Goal: Subscribe to service/newsletter

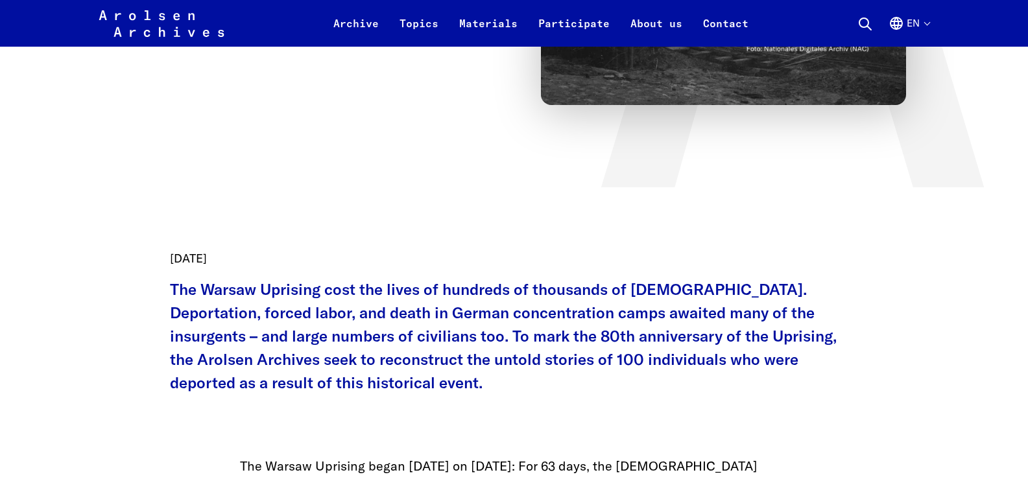
scroll to position [389, 0]
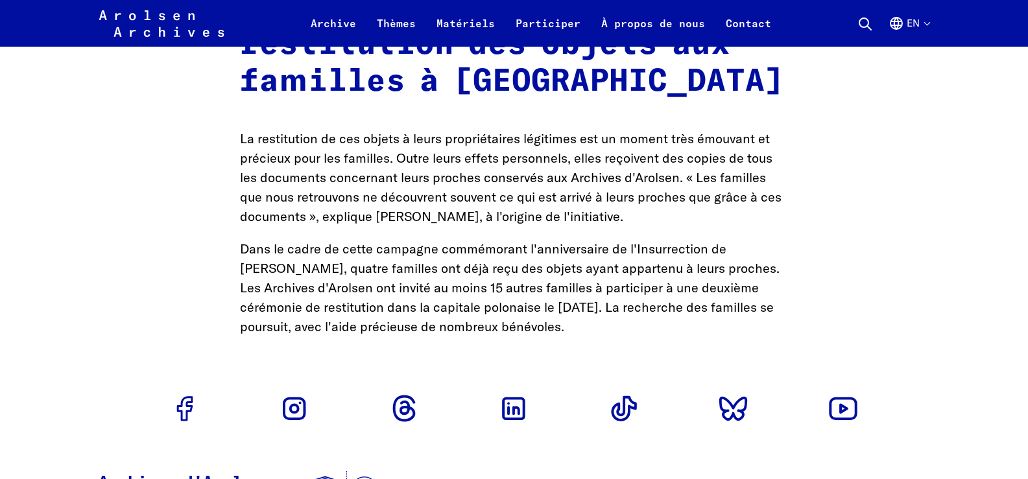
scroll to position [5724, 0]
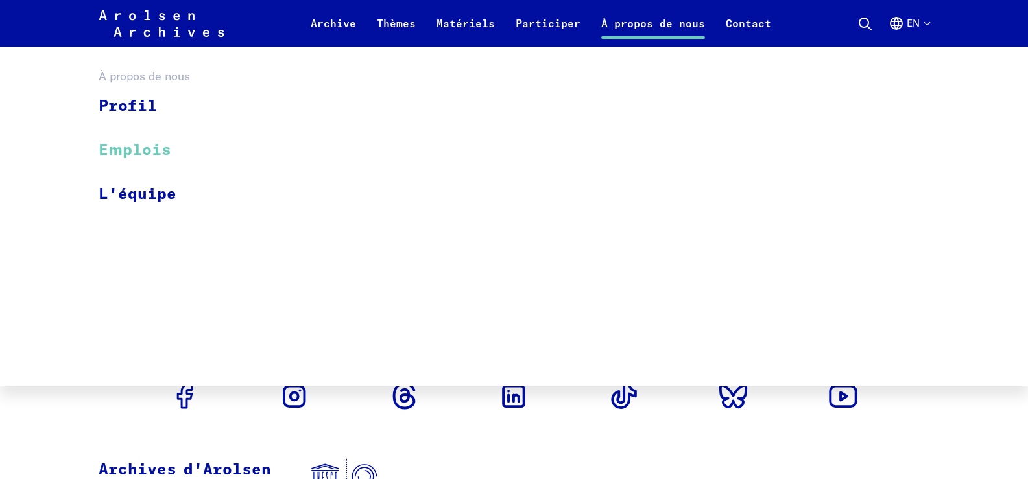
click at [139, 150] on font "Emplois" at bounding box center [135, 151] width 73 height 16
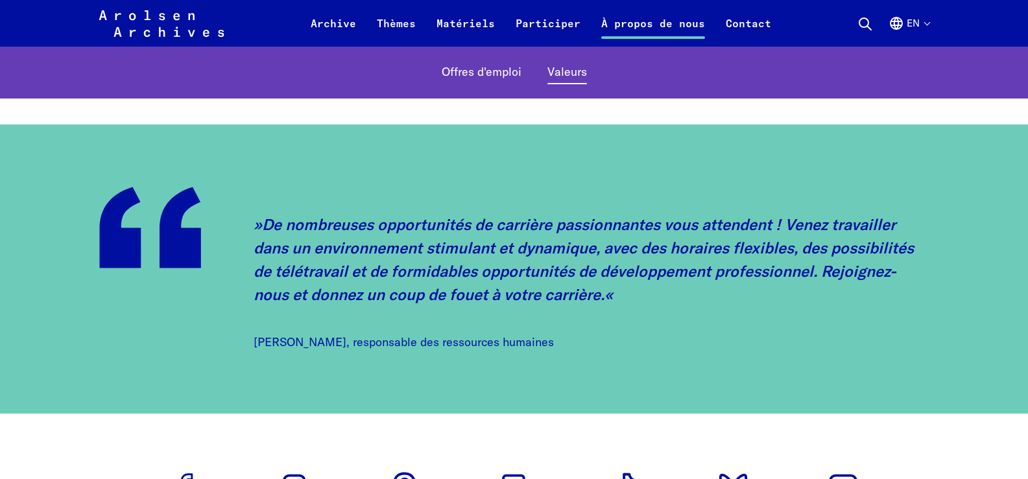
scroll to position [3038, 0]
click at [928, 22] on button "en" at bounding box center [908, 31] width 41 height 31
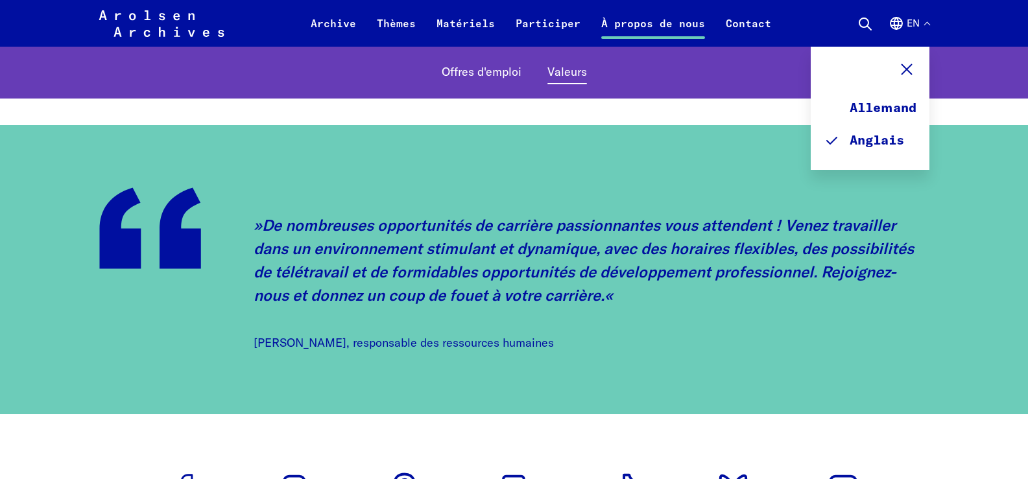
click at [908, 67] on use at bounding box center [907, 70] width 10 height 10
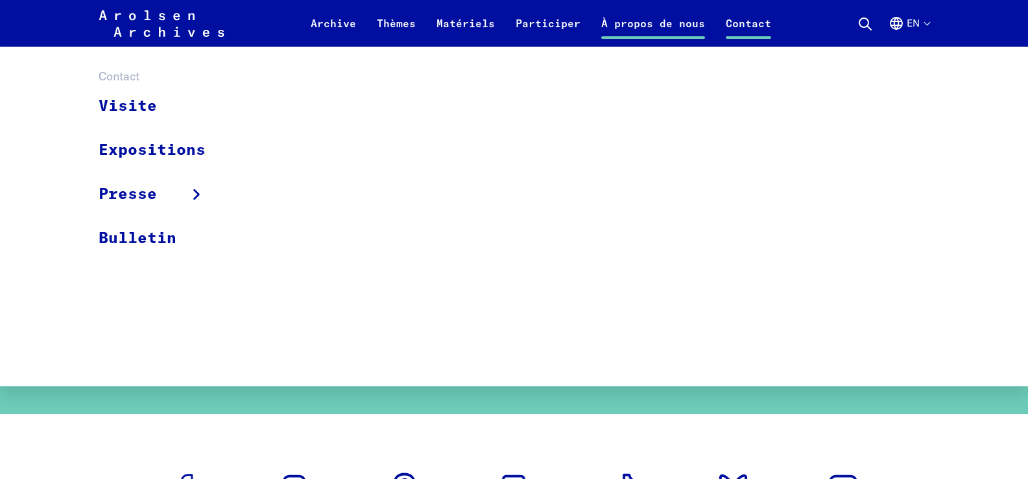
click at [751, 23] on font "Contact" at bounding box center [747, 23] width 45 height 13
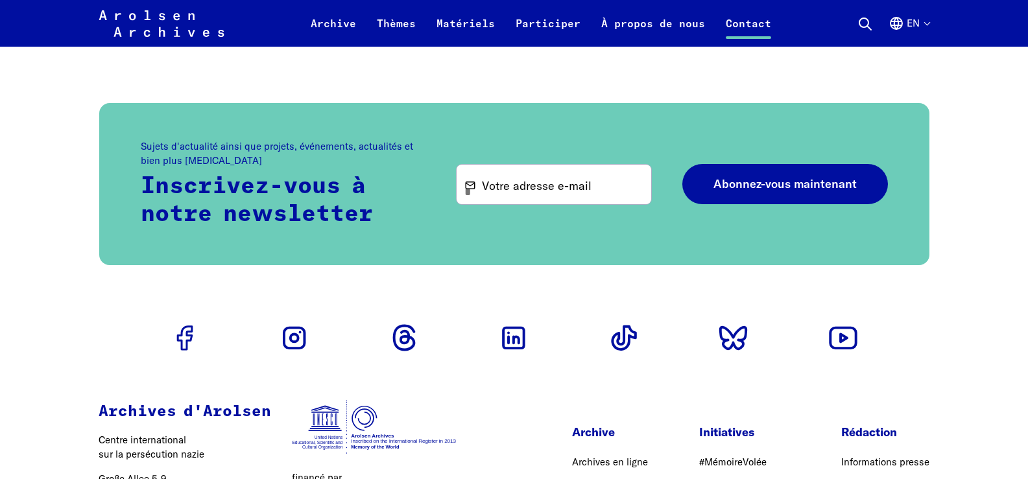
scroll to position [4227, 0]
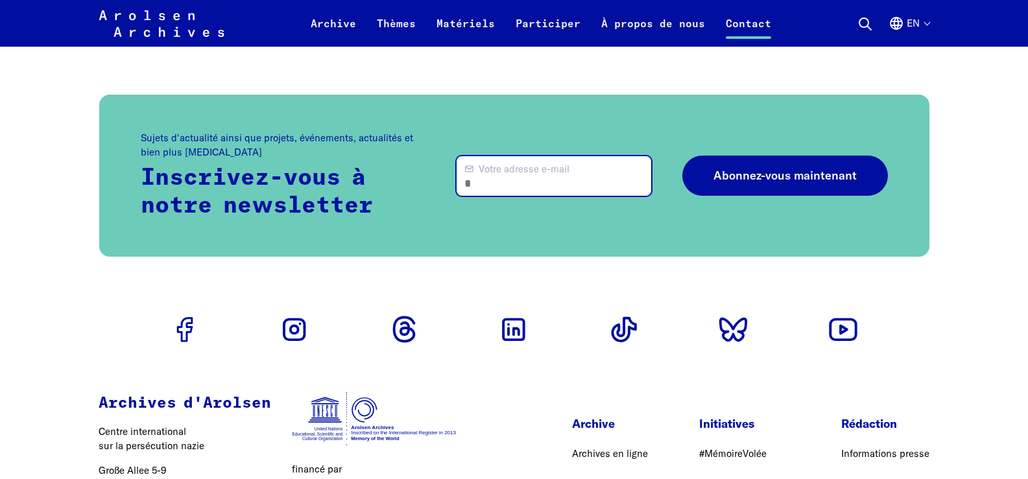
click at [541, 160] on input "Votre adresse e-mail" at bounding box center [553, 176] width 194 height 40
type input "**********"
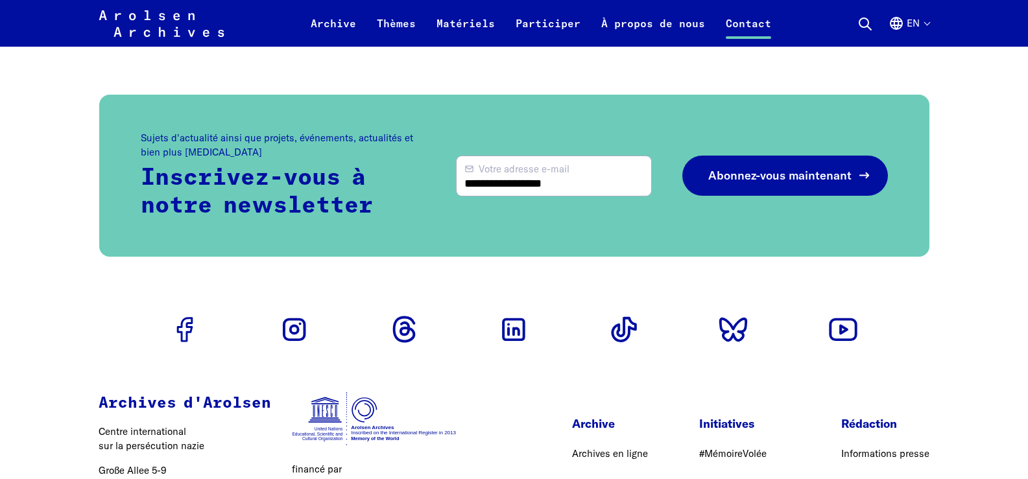
click at [729, 168] on font "Abonnez-vous maintenant" at bounding box center [779, 175] width 143 height 15
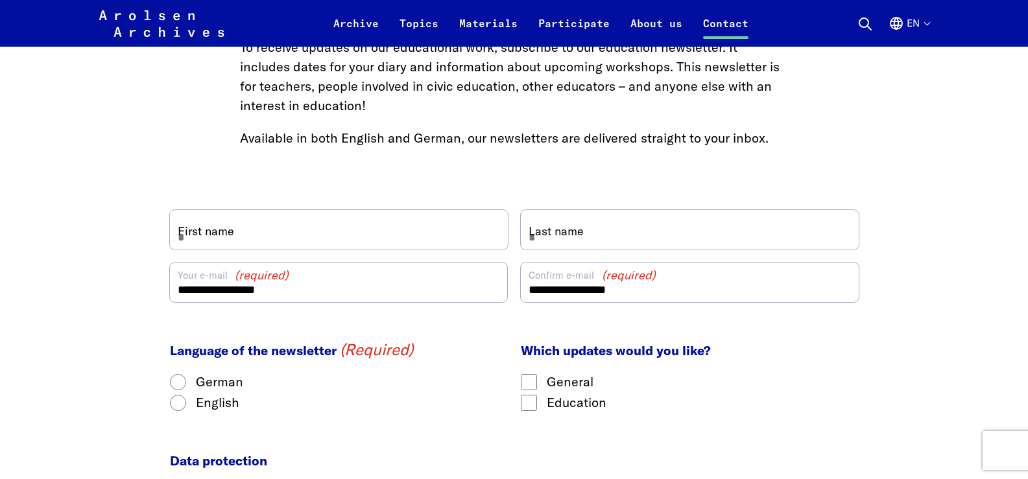
scroll to position [687, 0]
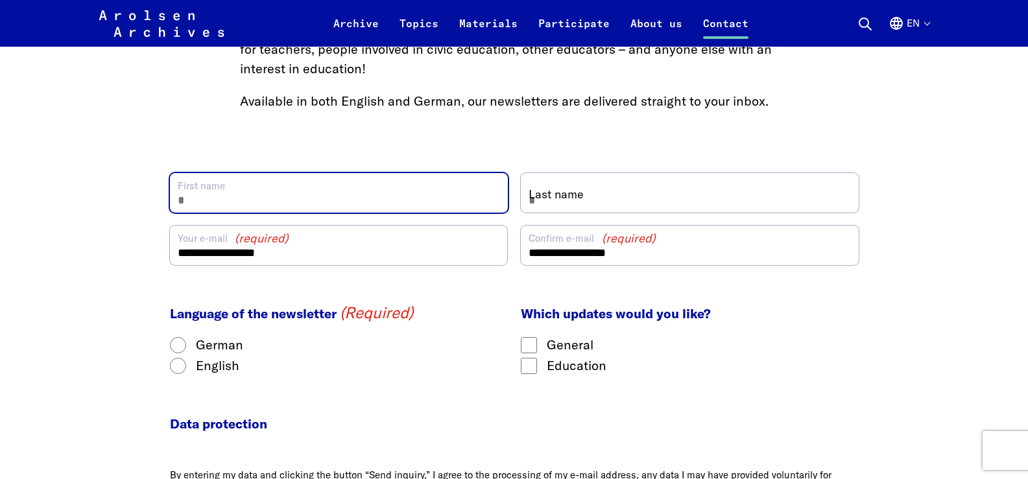
click at [370, 191] on input "First name" at bounding box center [339, 193] width 338 height 40
type input "*******"
type input "******"
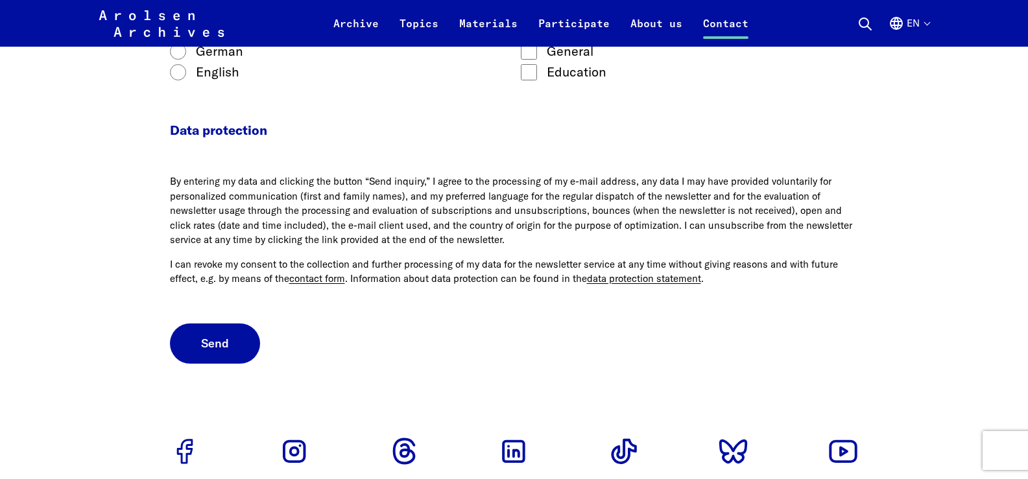
scroll to position [938, 0]
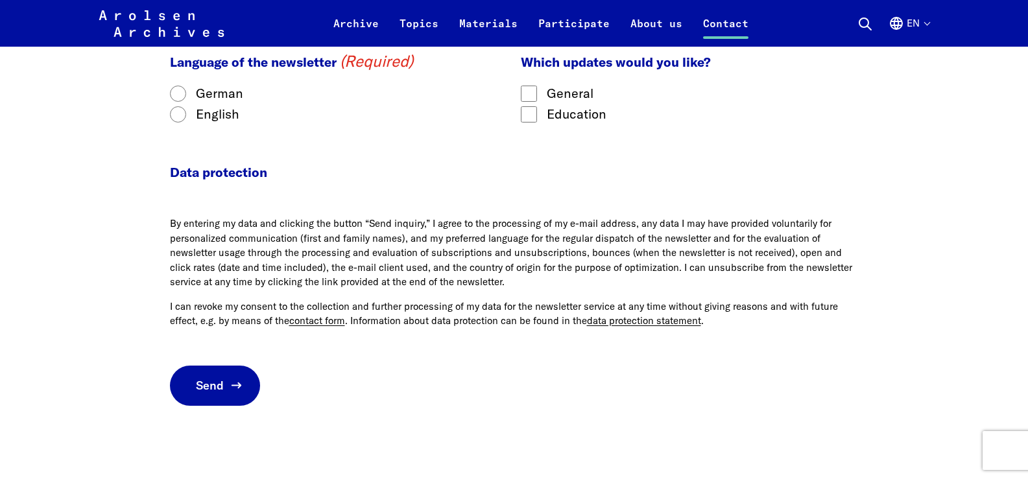
click at [221, 399] on button "Send" at bounding box center [215, 386] width 90 height 41
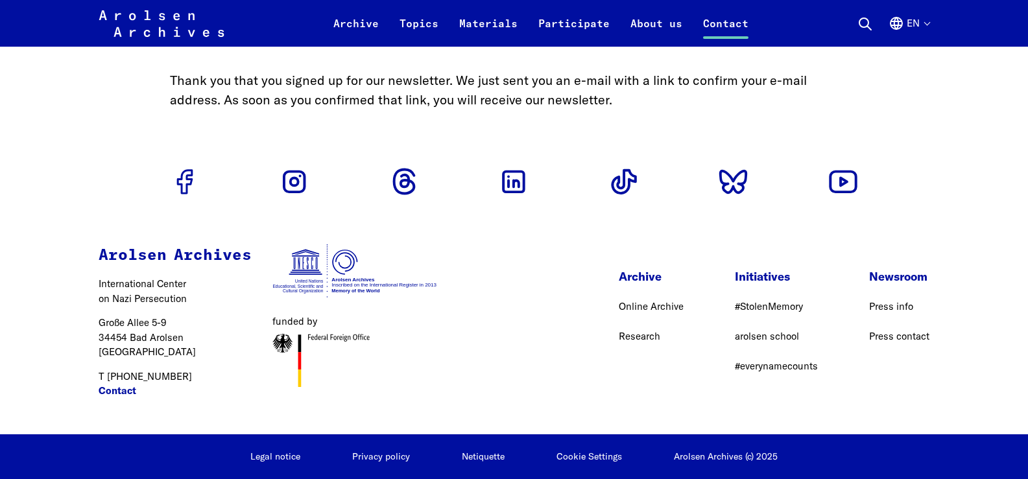
scroll to position [0, 0]
click at [183, 29] on icon "Arolsen Archives - International Center on Nazi Persecution | Return to home pa…" at bounding box center [162, 36] width 126 height 52
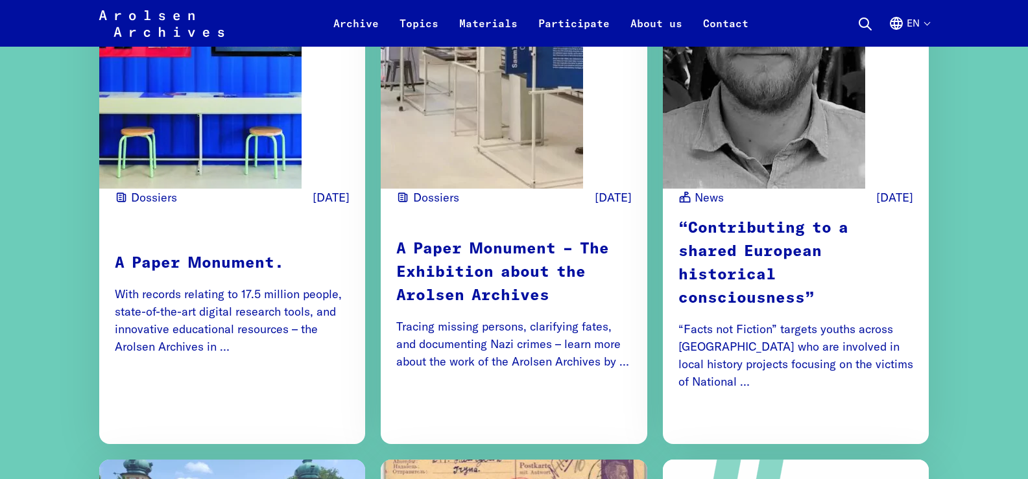
scroll to position [1634, 0]
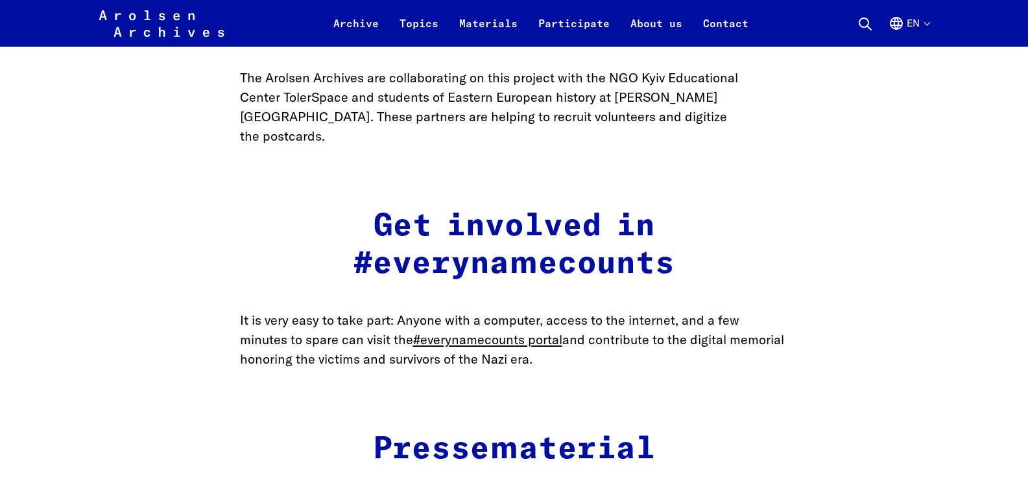
scroll to position [1841, 0]
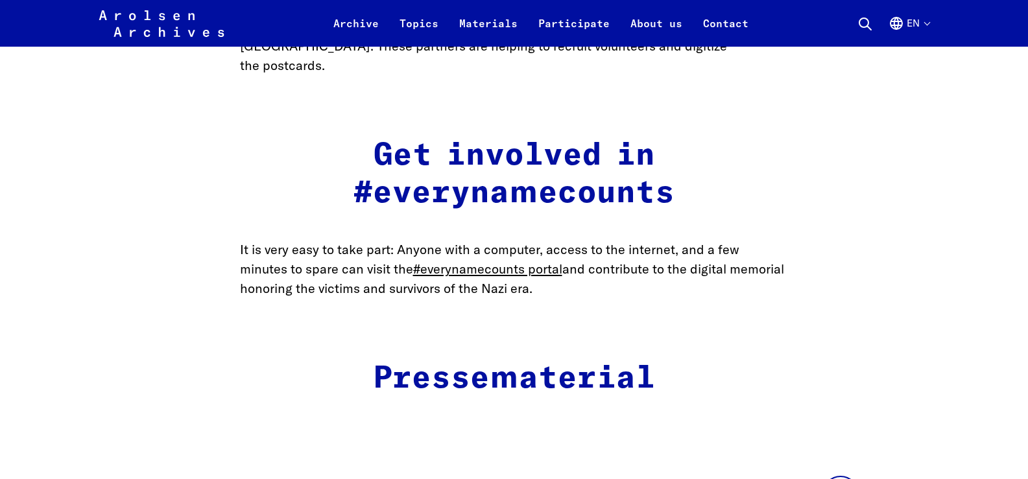
click at [174, 18] on icon at bounding box center [161, 36] width 125 height 52
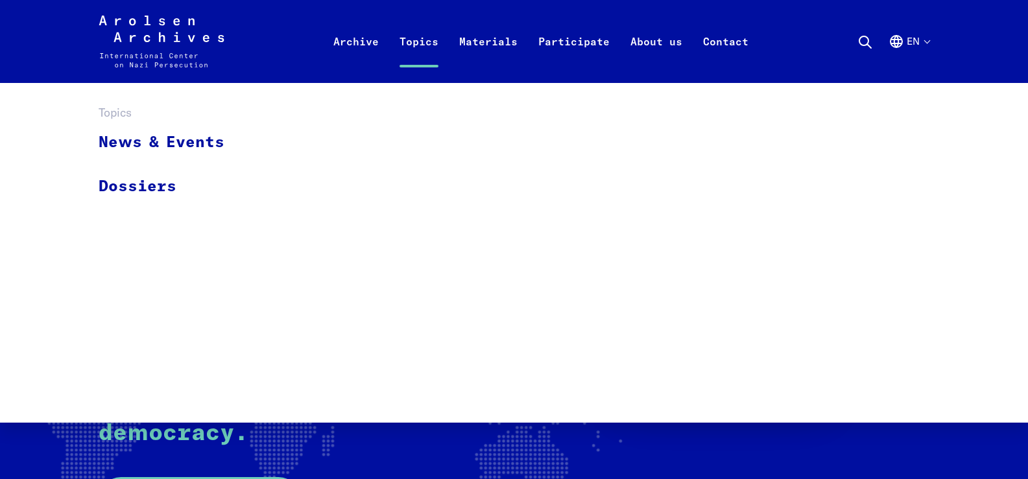
click at [417, 42] on link "Topics" at bounding box center [419, 57] width 60 height 52
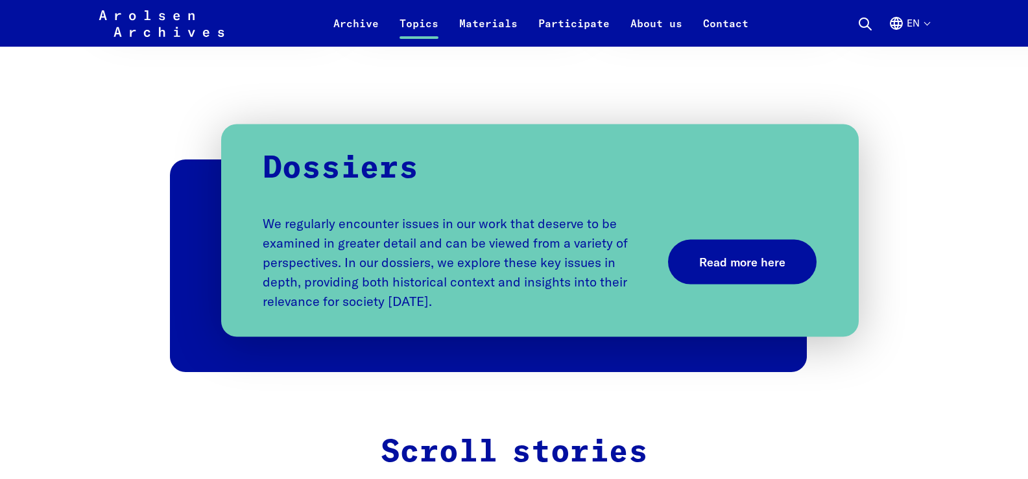
scroll to position [1323, 0]
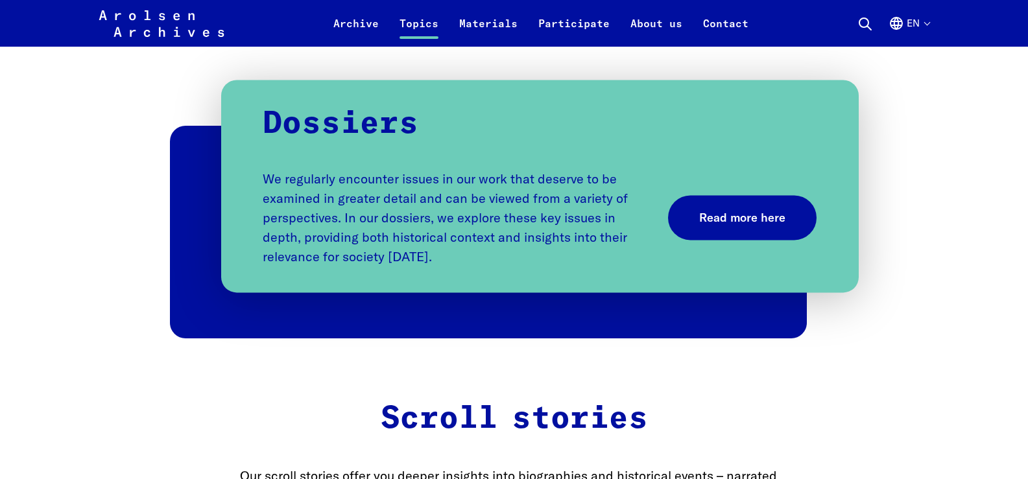
drag, startPoint x: 378, startPoint y: 418, endPoint x: 362, endPoint y: 233, distance: 185.4
click at [362, 233] on main "Home Topics News and background information Big stories – powerfully told and c…" at bounding box center [514, 167] width 996 height 2815
